Goal: Task Accomplishment & Management: Manage account settings

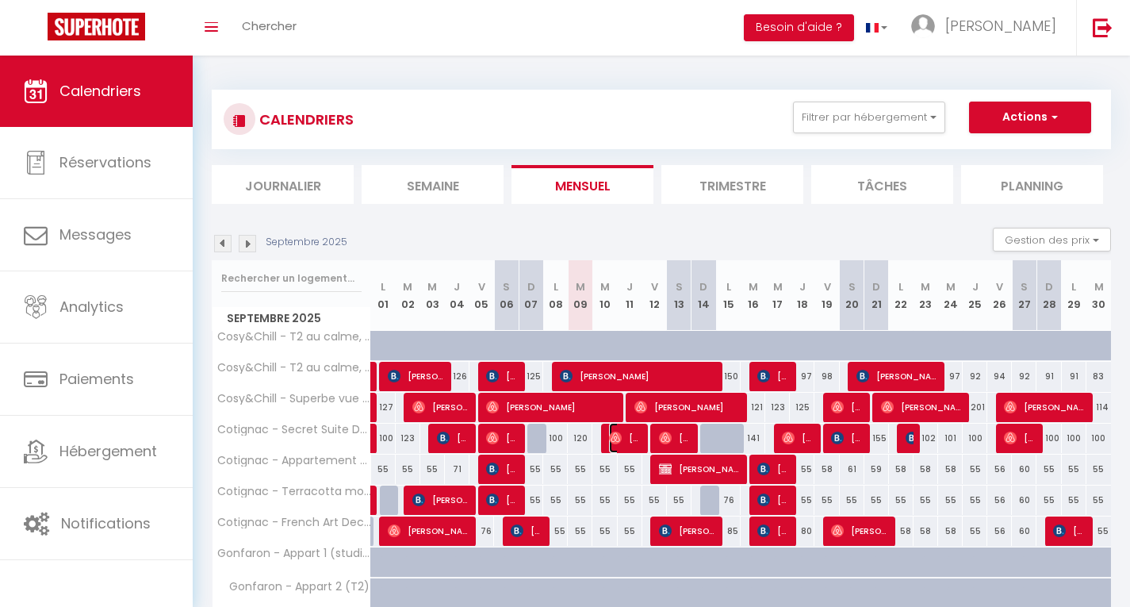
click at [616, 444] on span "[PERSON_NAME]" at bounding box center [625, 438] width 33 height 30
select select "OK"
select select "0"
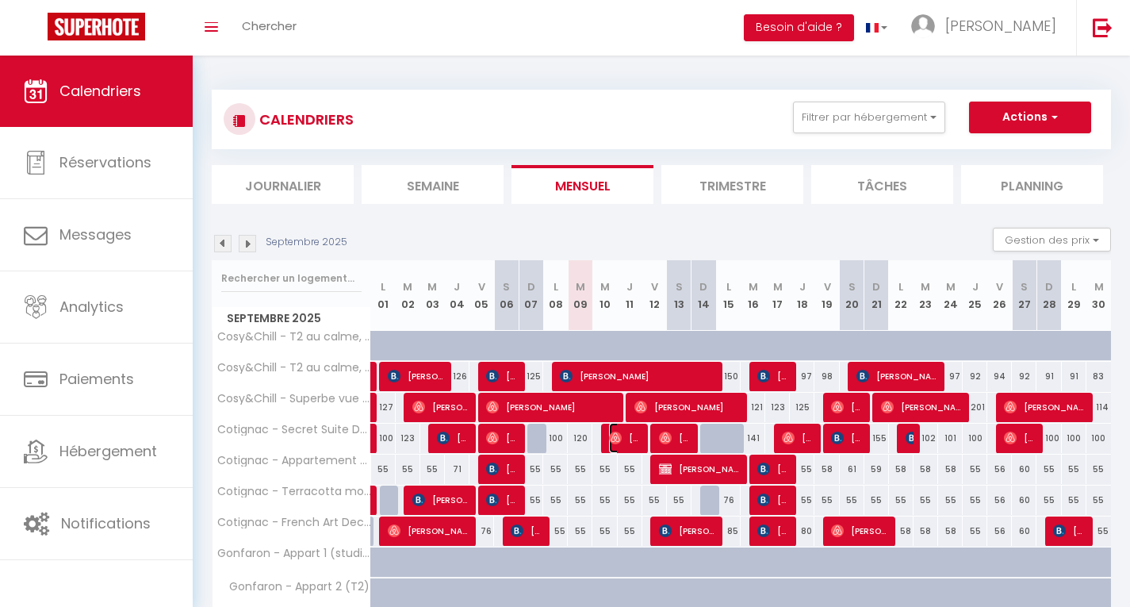
select select "1"
select select
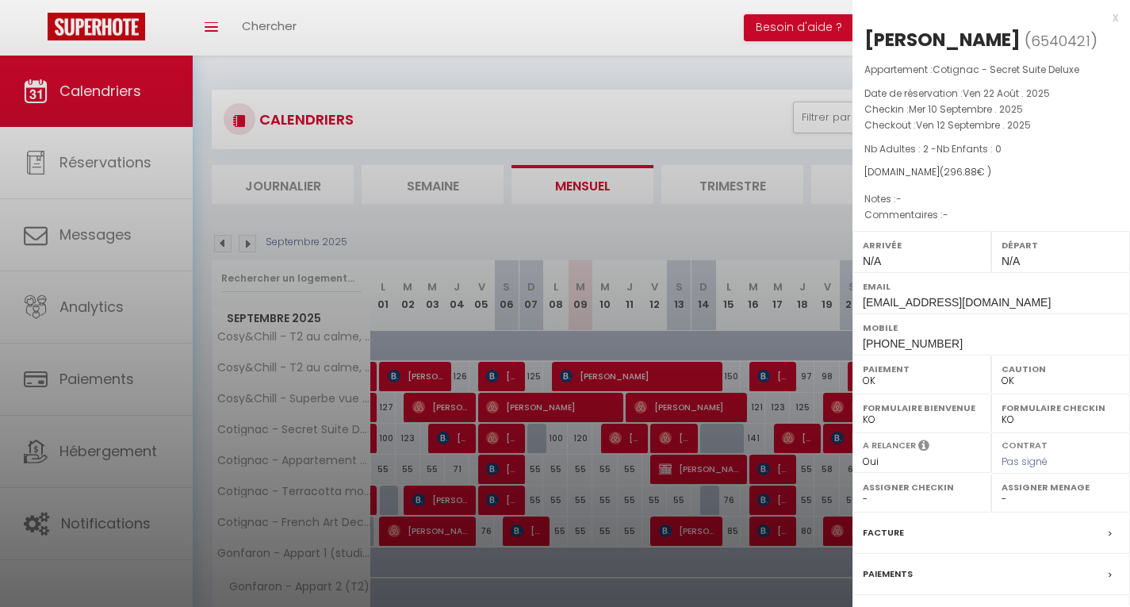
click at [596, 292] on div at bounding box center [565, 303] width 1130 height 607
